Goal: Communication & Community: Answer question/provide support

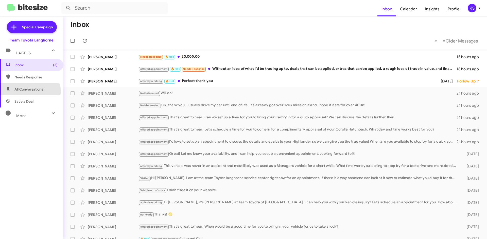
click at [24, 93] on span "All Conversations" at bounding box center [31, 89] width 63 height 12
type input "in:all-conversations"
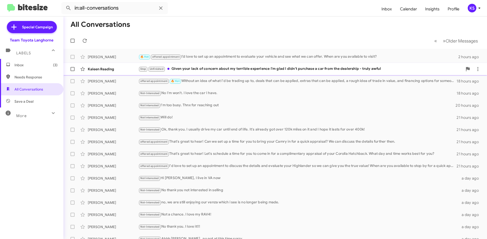
click at [193, 72] on div "Stop Unfinished Given your lack of concern about my terrible experience I'm gla…" at bounding box center [300, 69] width 324 height 6
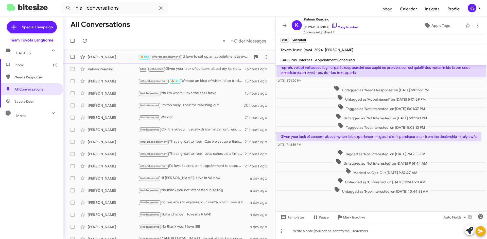
click at [209, 58] on div "🔥 Hot offered appointment I’d love to set up an appointment to evaluate your ve…" at bounding box center [194, 57] width 112 height 6
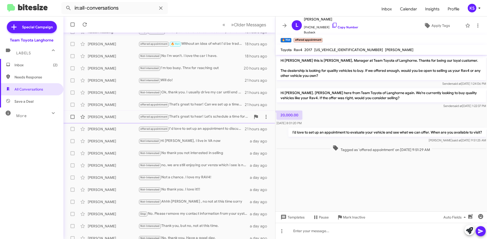
scroll to position [55, 0]
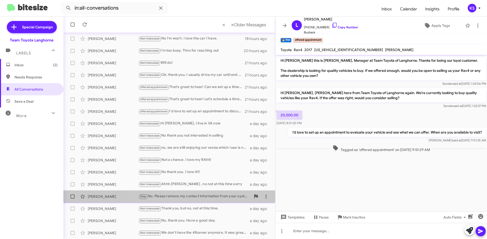
click at [183, 199] on div "Stop No. Please remove my contact information from your system. I moved to [US_…" at bounding box center [194, 197] width 112 height 6
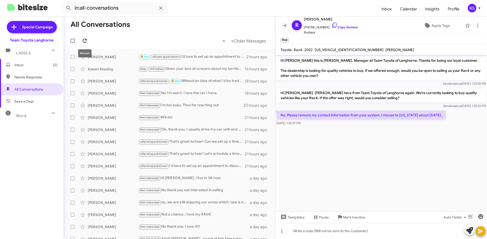
click at [86, 40] on icon at bounding box center [85, 41] width 4 height 4
click at [35, 66] on span "Inbox (2)" at bounding box center [35, 65] width 43 height 5
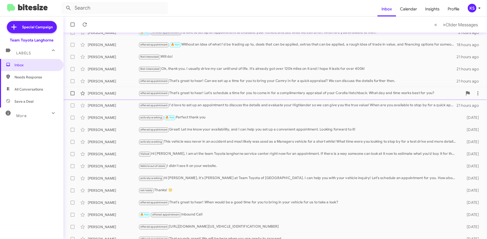
scroll to position [55, 0]
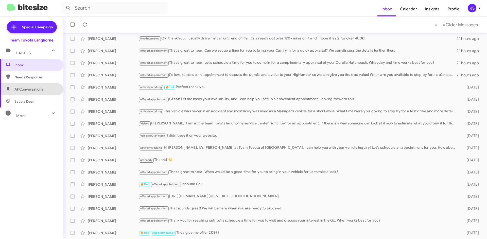
click at [33, 89] on span "All Conversations" at bounding box center [28, 89] width 29 height 5
type input "in:all-conversations"
